Goal: Communication & Community: Answer question/provide support

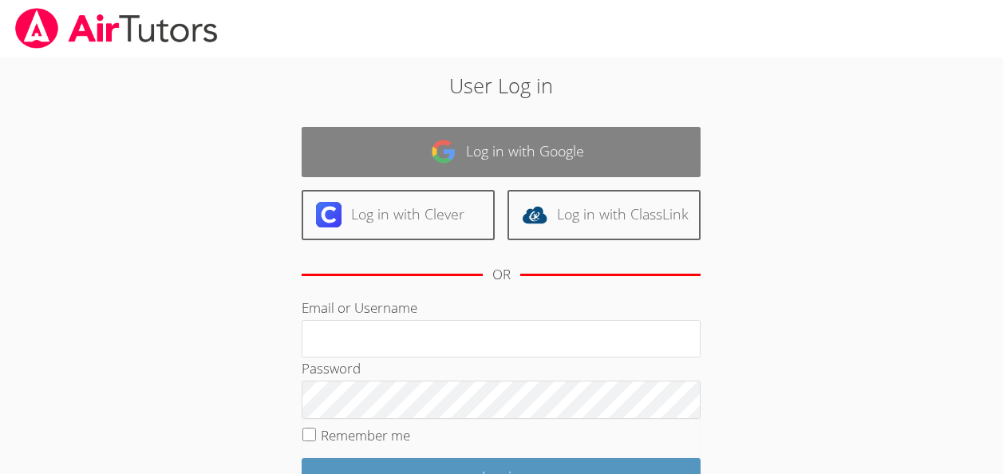
click at [410, 142] on link "Log in with Google" at bounding box center [501, 152] width 399 height 50
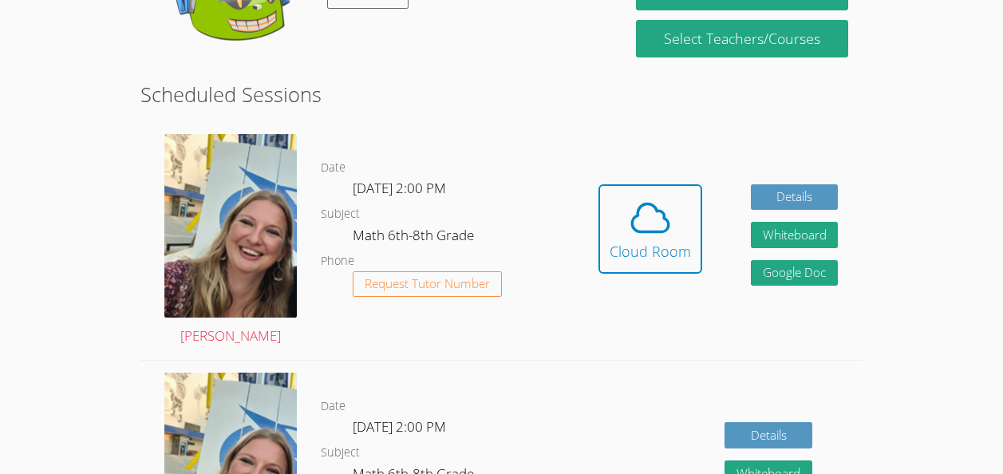
scroll to position [345, 0]
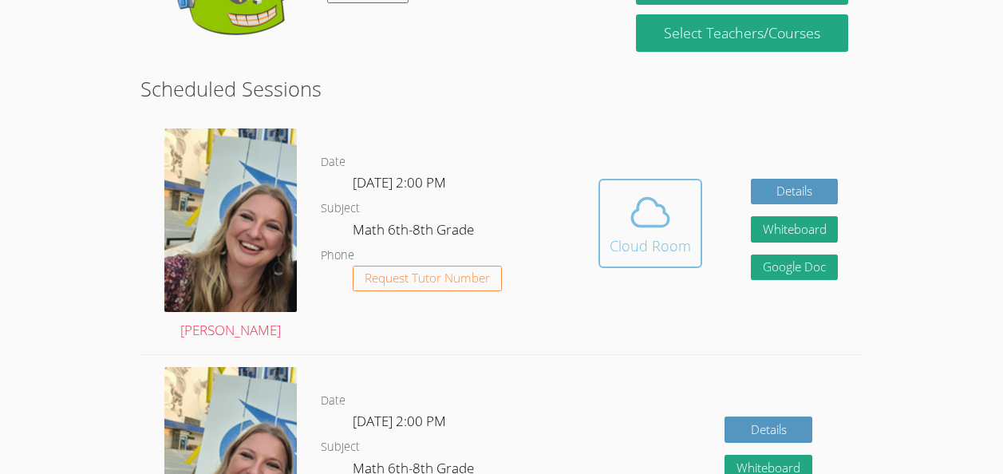
click at [679, 214] on span at bounding box center [650, 212] width 81 height 45
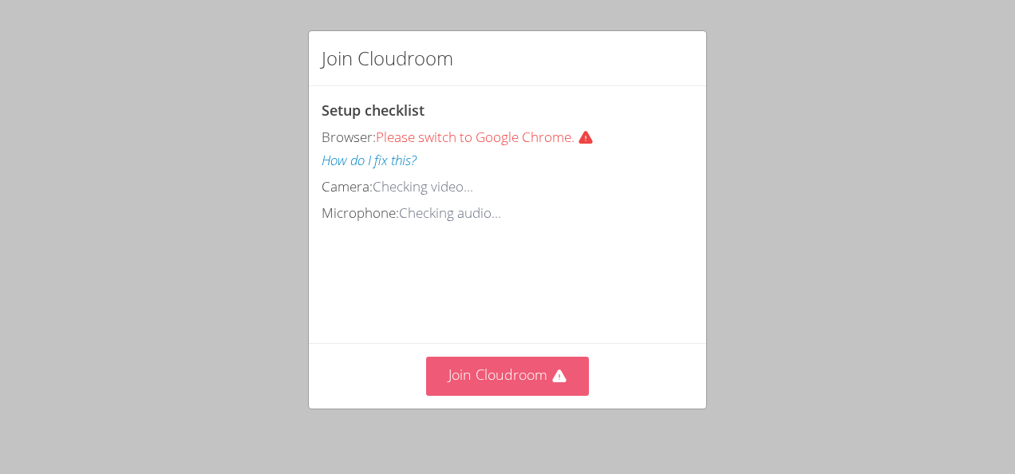
click at [507, 377] on button "Join Cloudroom" at bounding box center [508, 376] width 164 height 39
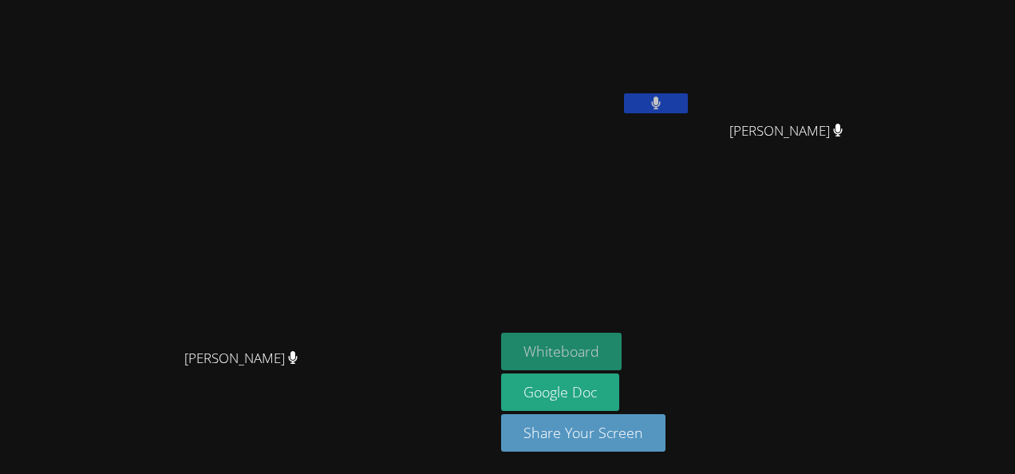
click at [590, 345] on button "Whiteboard" at bounding box center [561, 352] width 120 height 38
click at [677, 110] on button at bounding box center [656, 103] width 64 height 20
click at [593, 345] on button "Whiteboard" at bounding box center [561, 352] width 120 height 38
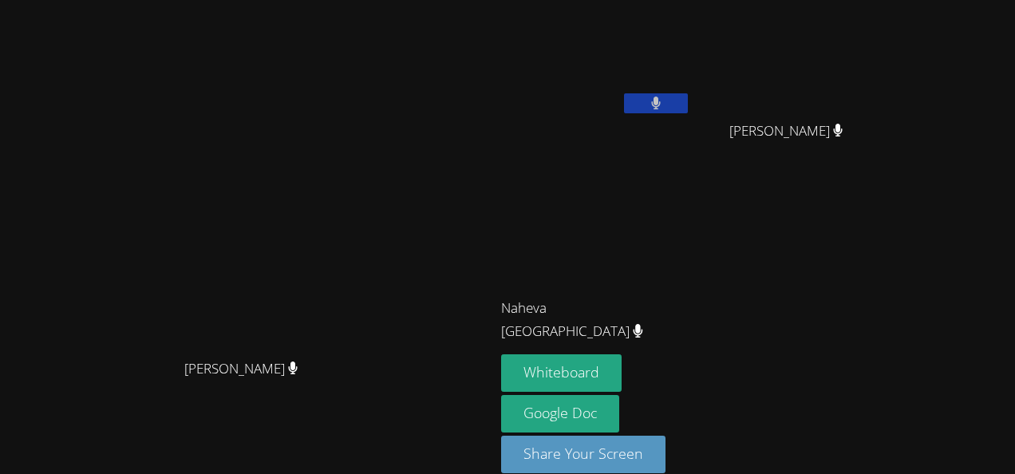
click at [575, 63] on video at bounding box center [596, 59] width 190 height 107
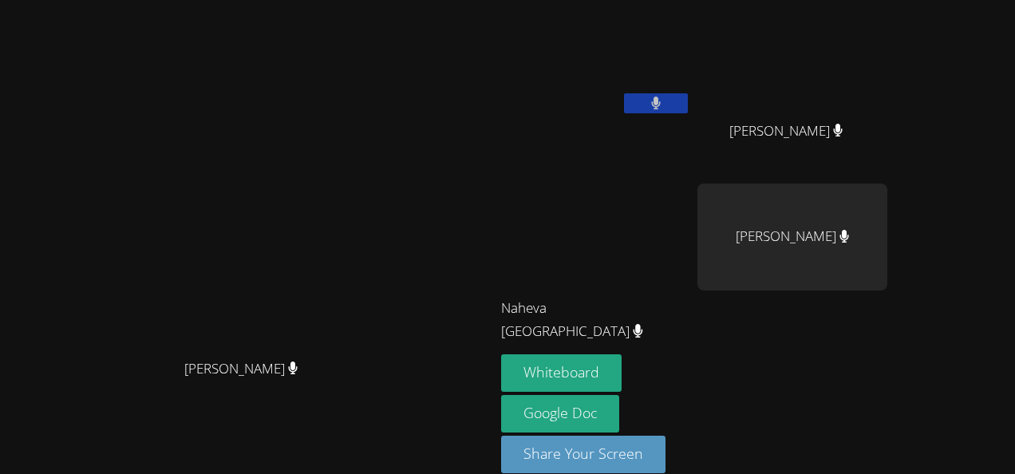
click at [653, 91] on video at bounding box center [596, 59] width 190 height 107
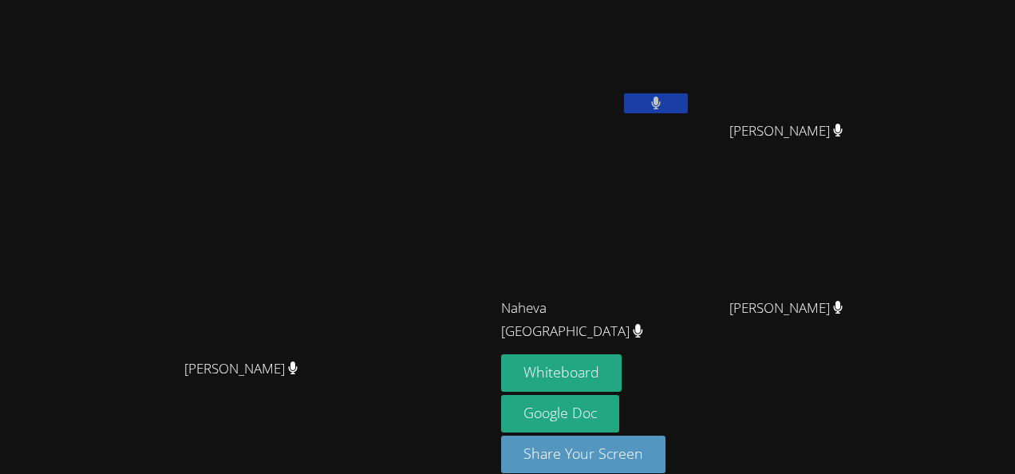
click at [651, 101] on icon at bounding box center [656, 104] width 10 height 14
click at [656, 102] on button at bounding box center [656, 103] width 64 height 20
click at [688, 94] on button at bounding box center [656, 103] width 64 height 20
click at [688, 104] on button at bounding box center [656, 103] width 64 height 20
click at [688, 103] on button at bounding box center [656, 103] width 64 height 20
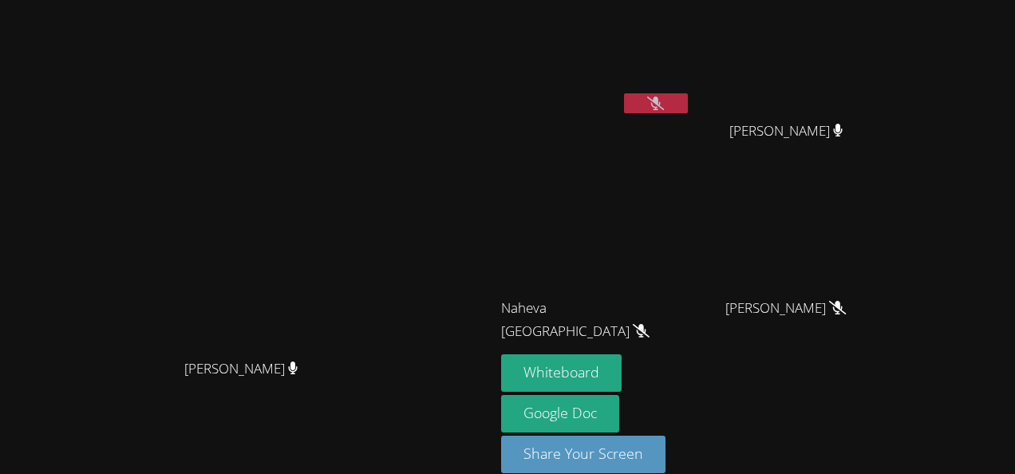
click at [691, 231] on video at bounding box center [596, 237] width 190 height 107
click at [688, 97] on button at bounding box center [656, 103] width 64 height 20
click at [635, 350] on div "Naheva [GEOGRAPHIC_DATA]" at bounding box center [596, 322] width 190 height 64
click at [691, 90] on video at bounding box center [596, 59] width 190 height 107
click at [688, 97] on button at bounding box center [656, 103] width 64 height 20
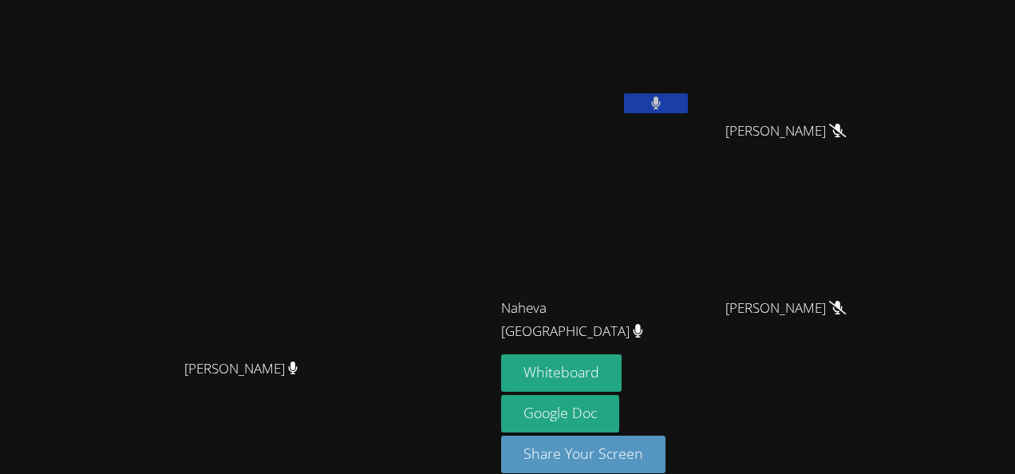
click at [688, 93] on button at bounding box center [656, 103] width 64 height 20
click at [664, 108] on icon at bounding box center [655, 104] width 17 height 14
drag, startPoint x: 758, startPoint y: 96, endPoint x: 697, endPoint y: 126, distance: 67.8
click at [691, 126] on div "[PERSON_NAME]" at bounding box center [596, 91] width 190 height 171
click at [688, 102] on button at bounding box center [656, 103] width 64 height 20
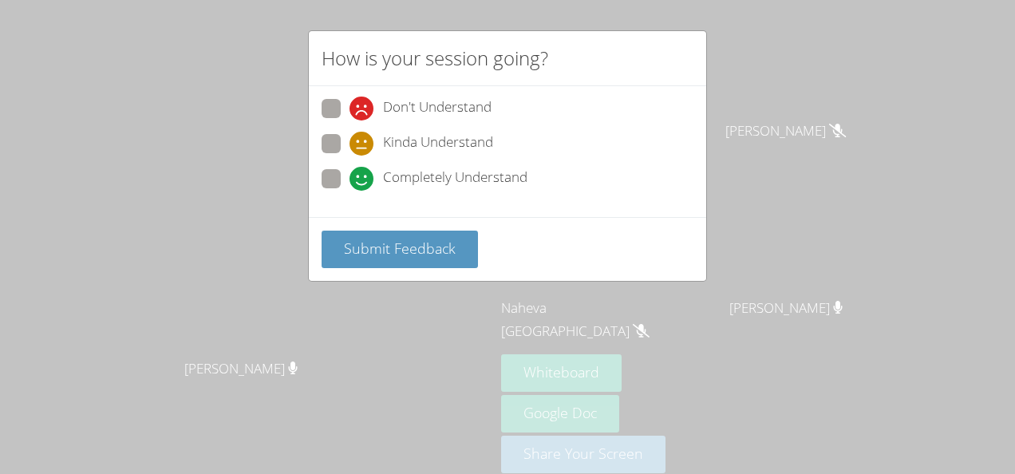
click at [349, 191] on span at bounding box center [349, 191] width 0 height 0
click at [349, 180] on input "Completely Understand" at bounding box center [356, 176] width 14 height 14
radio input "true"
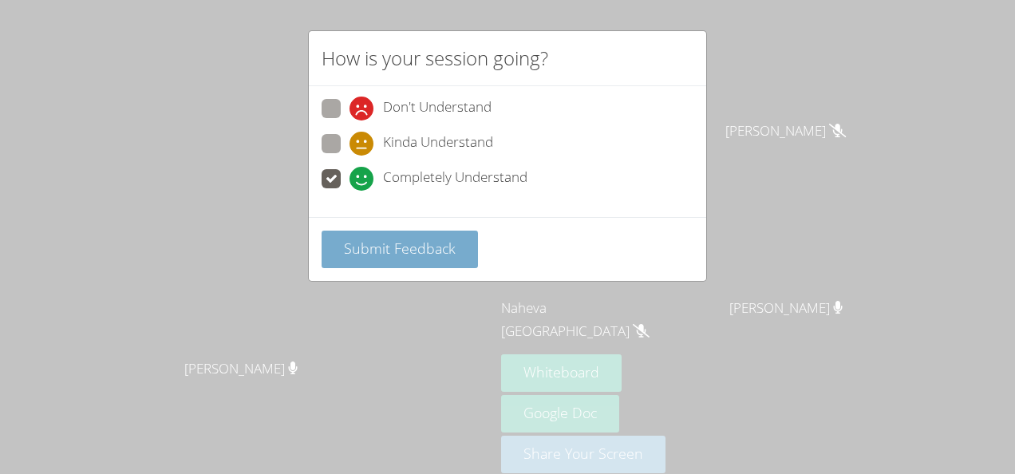
click at [384, 256] on span "Submit Feedback" at bounding box center [400, 248] width 112 height 19
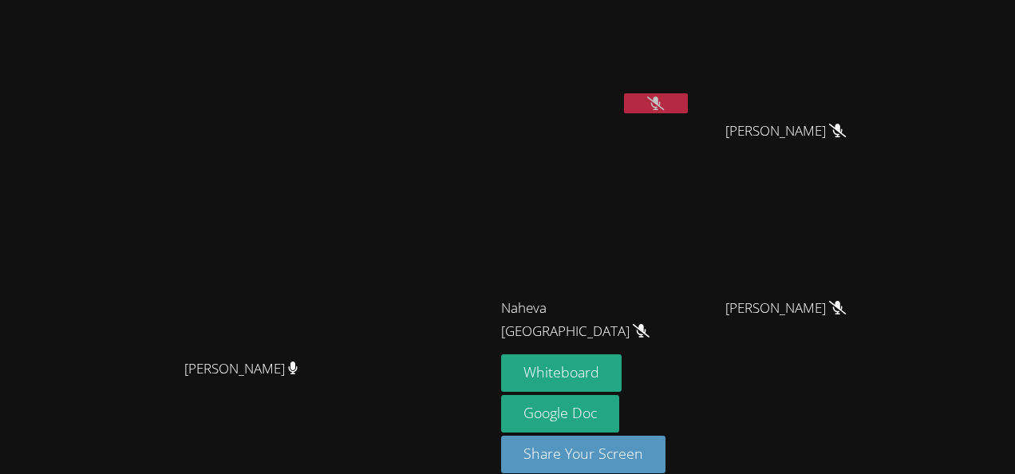
click at [664, 100] on icon at bounding box center [655, 104] width 17 height 14
click at [661, 99] on icon at bounding box center [656, 104] width 10 height 14
click at [642, 105] on button at bounding box center [656, 103] width 64 height 20
click at [688, 105] on button at bounding box center [656, 103] width 64 height 20
click at [664, 97] on icon at bounding box center [655, 104] width 17 height 14
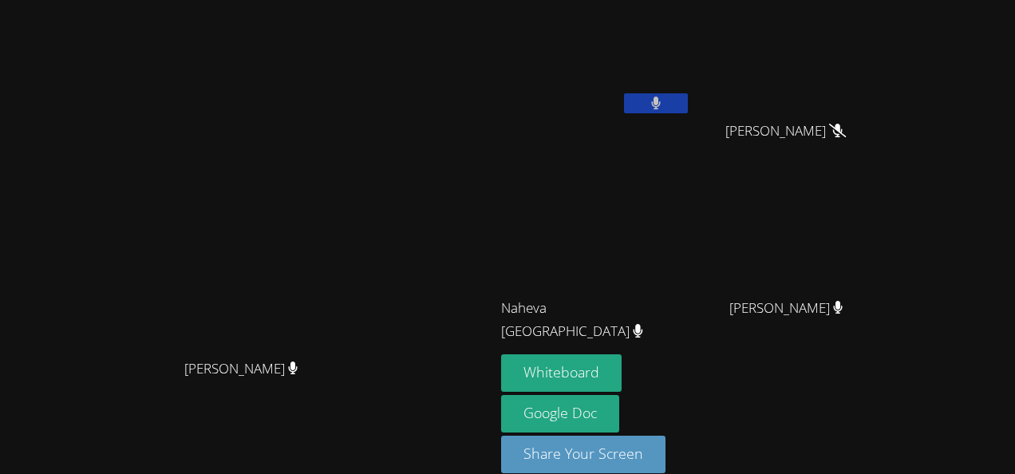
click at [691, 86] on video at bounding box center [596, 59] width 190 height 107
click at [661, 105] on icon at bounding box center [656, 104] width 10 height 14
click at [691, 89] on video at bounding box center [596, 59] width 190 height 107
click at [688, 113] on button at bounding box center [656, 103] width 64 height 20
click at [688, 101] on button at bounding box center [656, 103] width 64 height 20
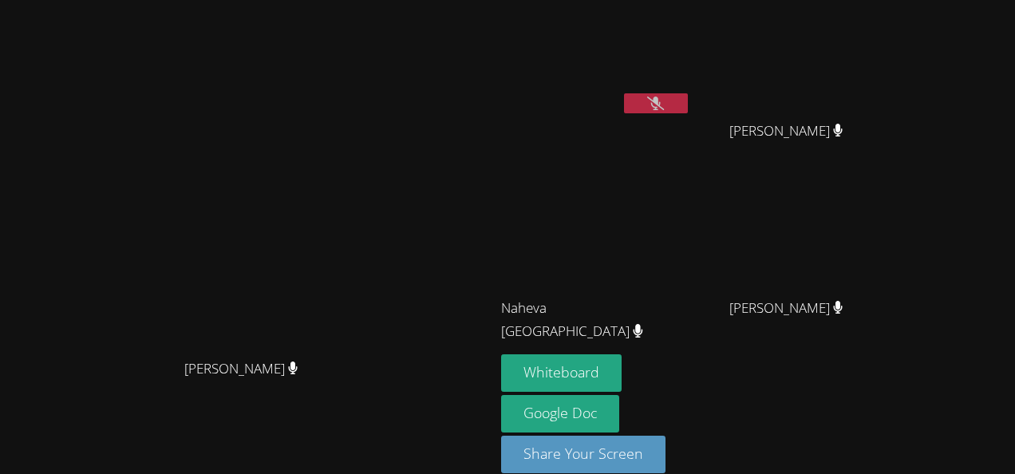
click at [664, 109] on icon at bounding box center [655, 104] width 17 height 14
